Goal: Find specific page/section: Find specific page/section

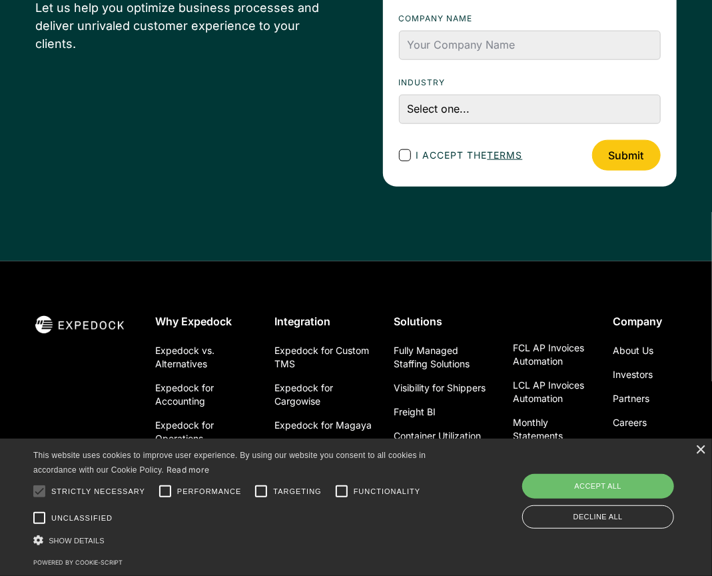
scroll to position [4941, 0]
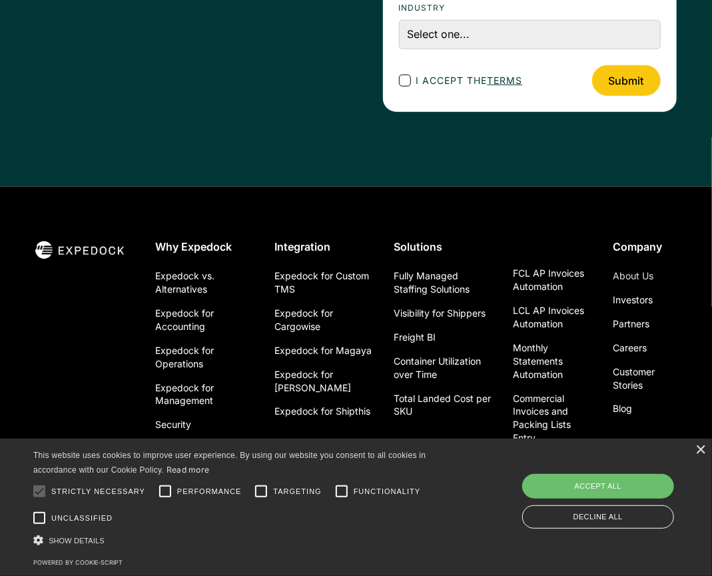
click at [639, 264] on link "About Us" at bounding box center [633, 276] width 41 height 24
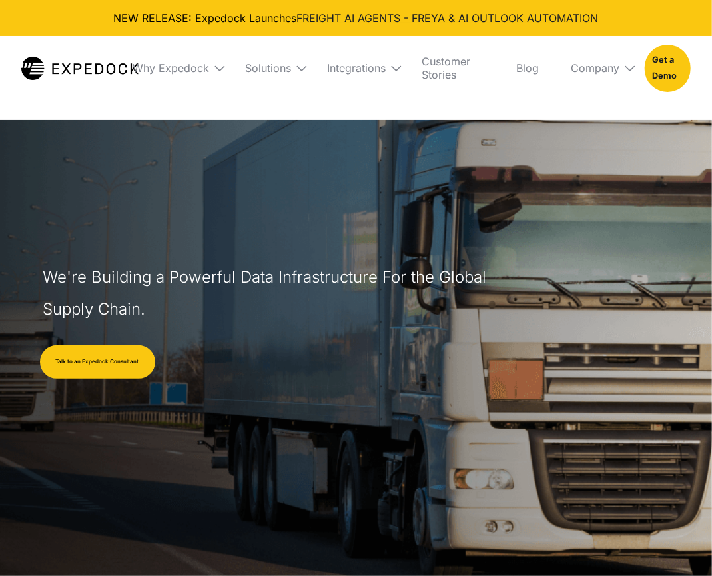
select select
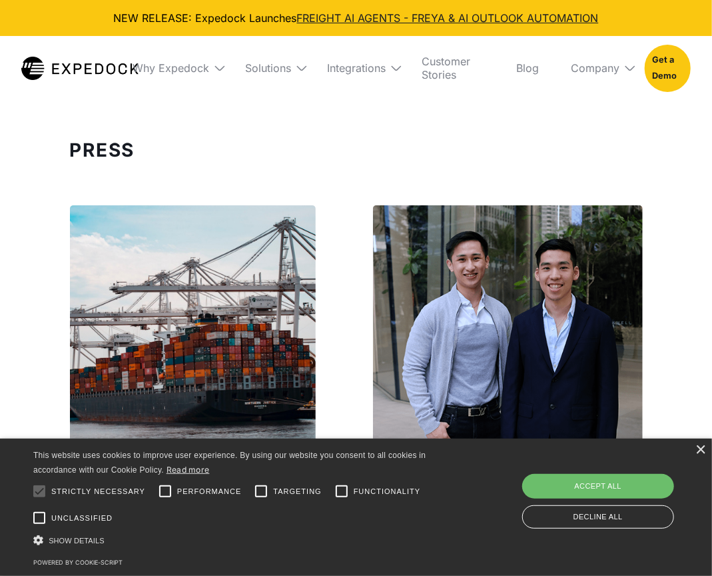
scroll to position [4219, 0]
